Goal: Find specific page/section: Find specific page/section

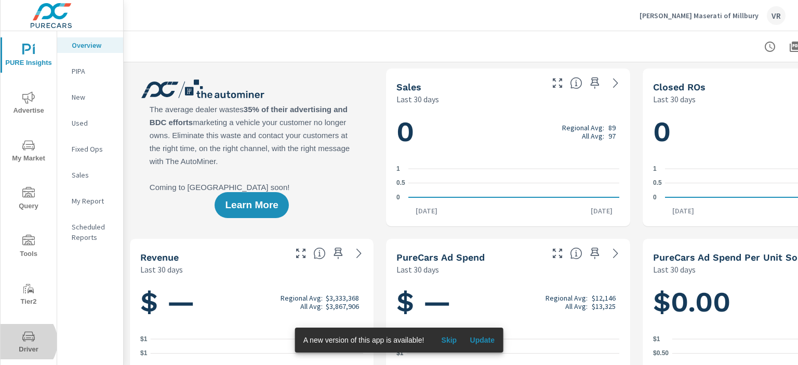
click at [22, 342] on icon "nav menu" at bounding box center [28, 336] width 12 height 12
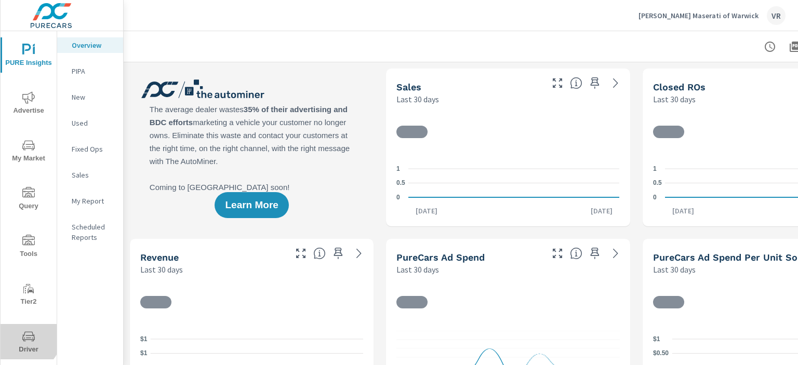
click at [18, 333] on span "Driver" at bounding box center [29, 342] width 50 height 25
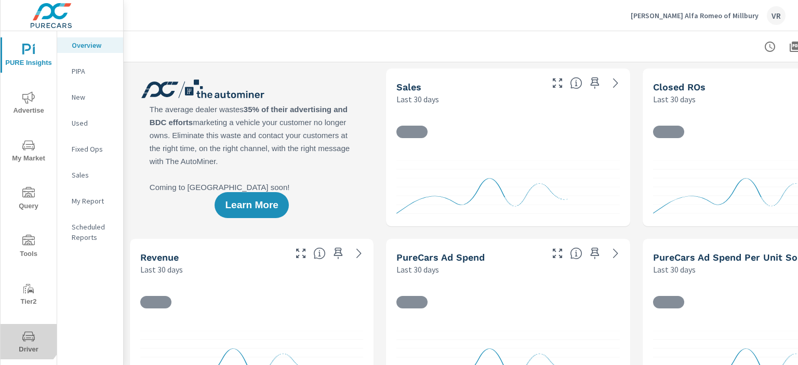
click at [17, 329] on button "Driver" at bounding box center [29, 341] width 56 height 35
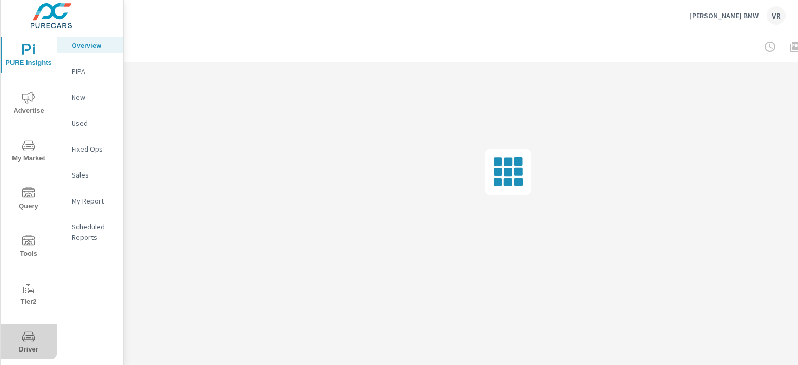
click at [25, 336] on icon "nav menu" at bounding box center [28, 336] width 12 height 12
click at [11, 328] on button "Driver" at bounding box center [29, 341] width 56 height 35
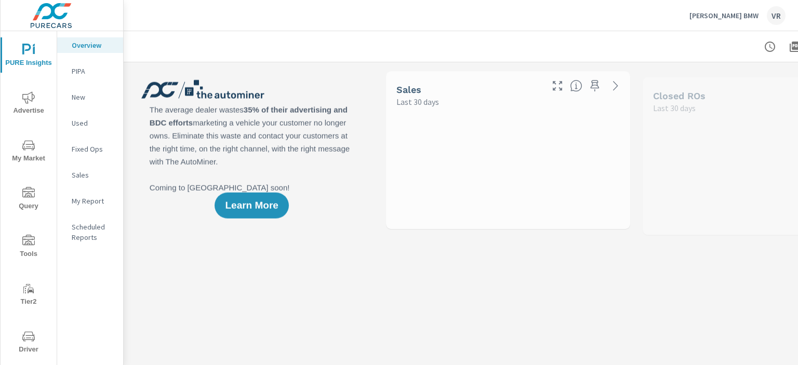
click at [33, 341] on span "Driver" at bounding box center [29, 342] width 50 height 25
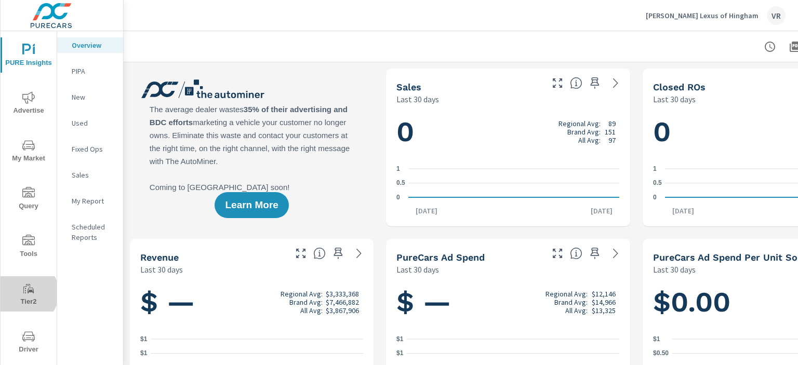
click at [25, 293] on icon "nav menu" at bounding box center [27, 289] width 4 height 8
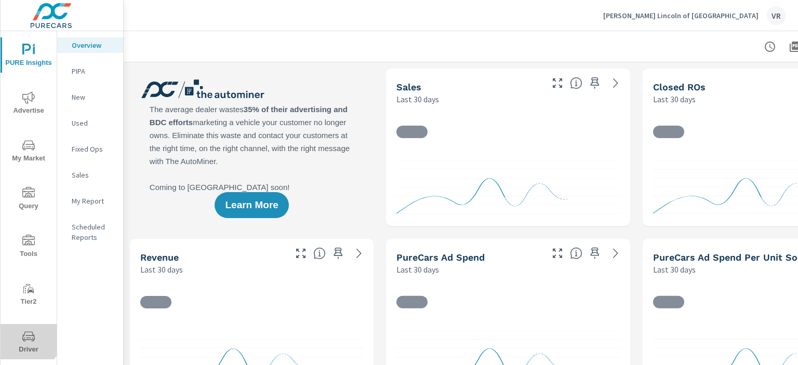
click at [26, 330] on icon "nav menu" at bounding box center [28, 336] width 12 height 12
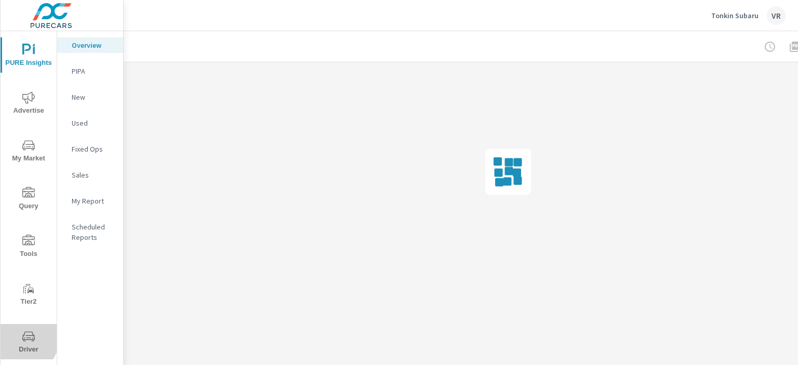
click at [19, 337] on span "Driver" at bounding box center [29, 342] width 50 height 25
